Goal: Navigation & Orientation: Find specific page/section

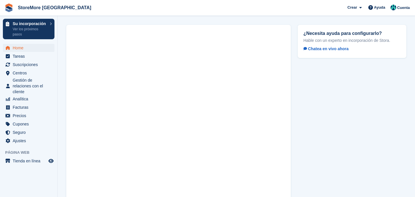
scroll to position [33, 0]
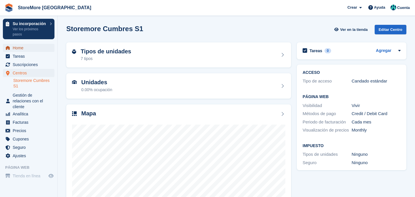
click at [27, 45] on span "Home" at bounding box center [30, 48] width 35 height 8
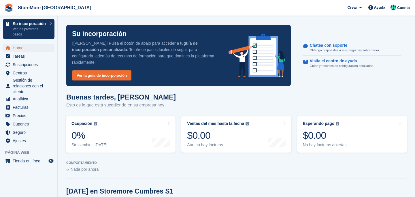
click at [63, 122] on turbo-frame "Ocupación El porcentaje de todas las unidades asignadas actualmente en términos…" at bounding box center [121, 134] width 116 height 42
click at [363, 100] on div "Buenas tardes, [PERSON_NAME] es lo que está sucediendo en su empresa [DATE]" at bounding box center [236, 104] width 340 height 22
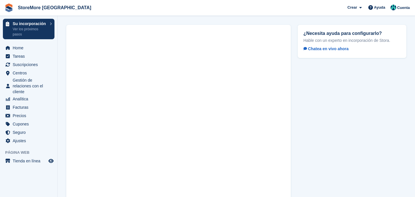
scroll to position [33, 0]
